Goal: Navigation & Orientation: Find specific page/section

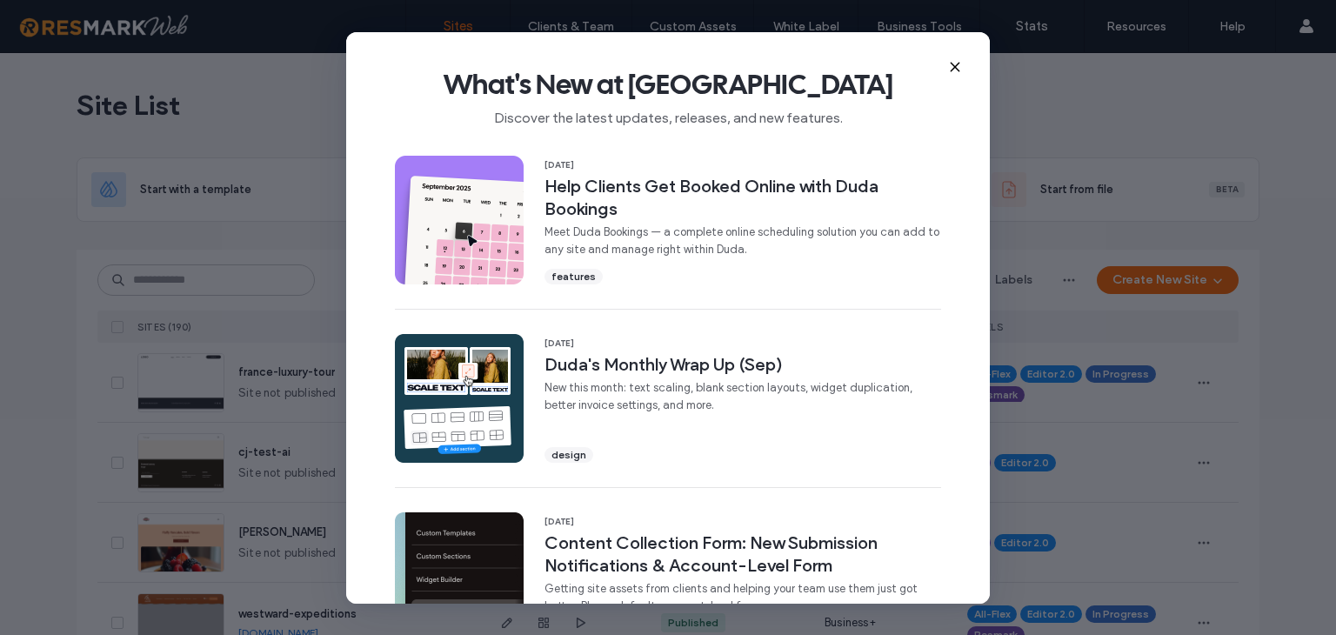
click at [955, 63] on icon at bounding box center [955, 67] width 14 height 14
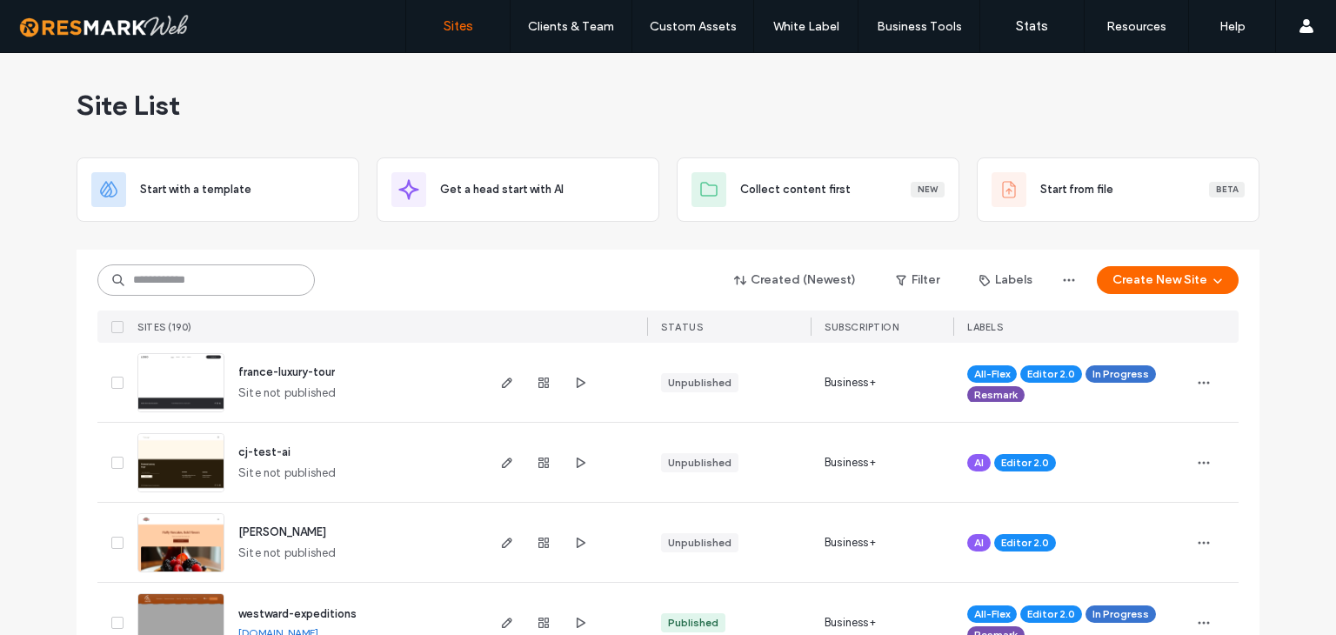
click at [191, 280] on input at bounding box center [205, 279] width 217 height 31
drag, startPoint x: 500, startPoint y: 380, endPoint x: 414, endPoint y: 297, distance: 119.9
click at [414, 297] on div "Created (Newest) Filter Labels Create New Site SITES (190) STATUS SUBSCRIPTION …" at bounding box center [667, 296] width 1141 height 93
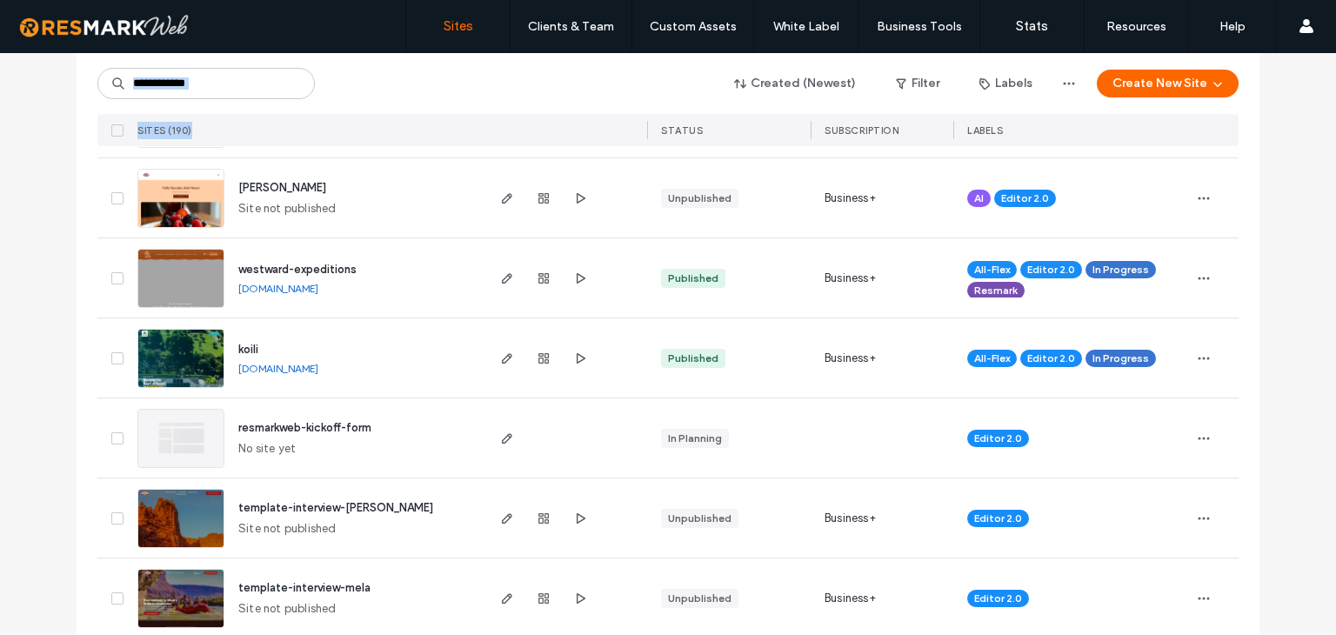
scroll to position [348, 0]
